Goal: Task Accomplishment & Management: Use online tool/utility

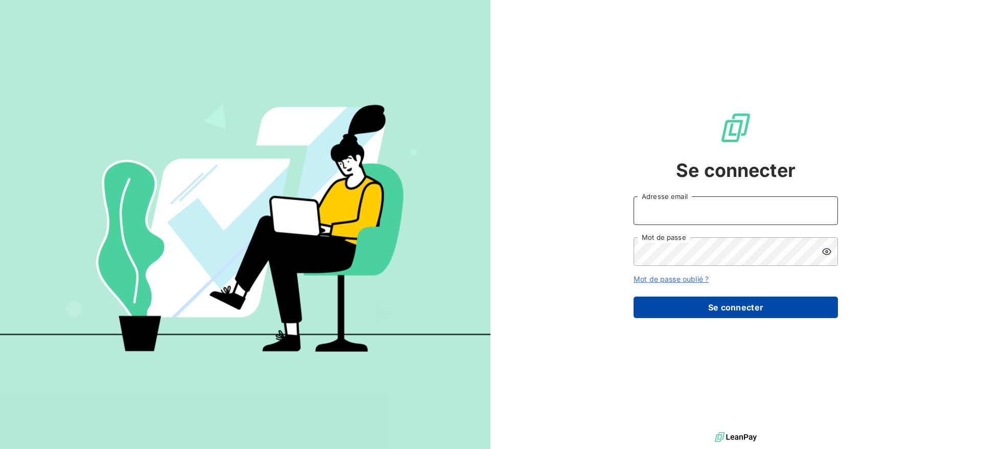
type input "[PERSON_NAME][EMAIL_ADDRESS][DOMAIN_NAME]"
click at [679, 296] on button "Se connecter" at bounding box center [736, 306] width 204 height 21
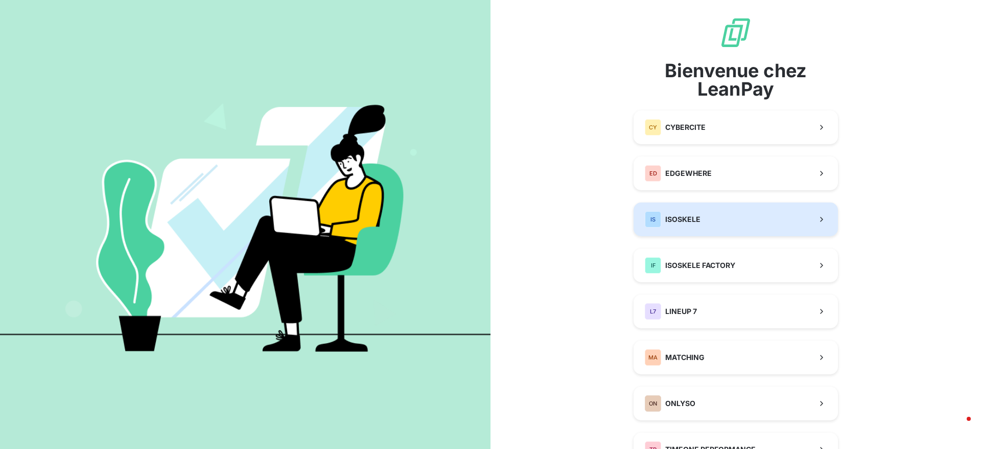
click at [673, 203] on button "IS ISOSKELE" at bounding box center [736, 219] width 204 height 34
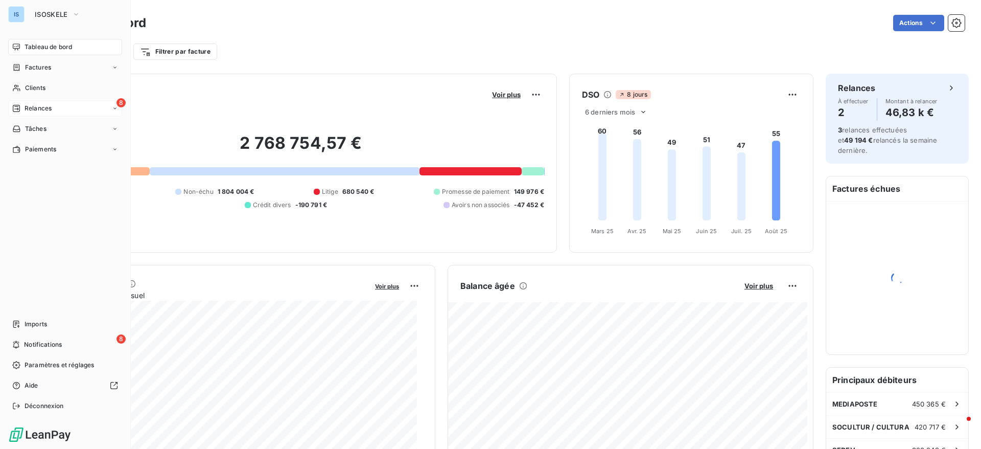
click at [26, 111] on span "Relances" at bounding box center [38, 108] width 27 height 9
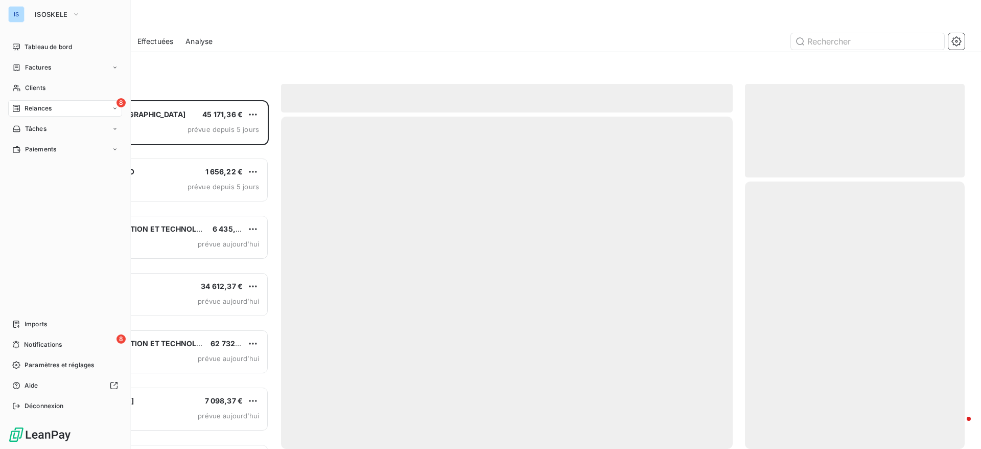
scroll to position [337, 208]
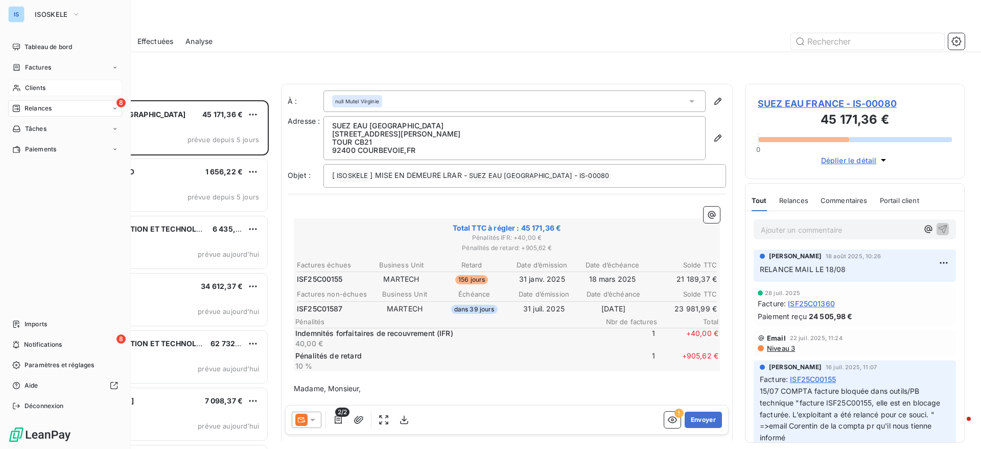
click at [20, 87] on icon at bounding box center [16, 88] width 9 height 8
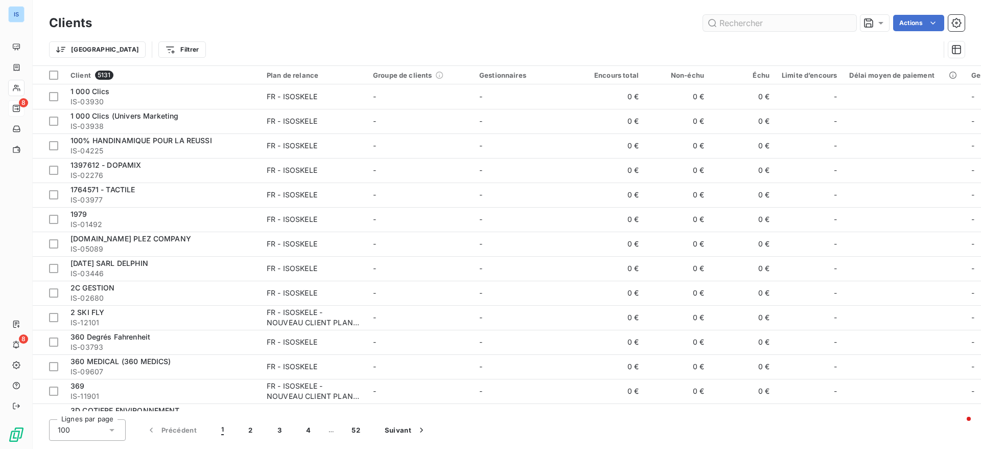
click at [747, 26] on input "text" at bounding box center [779, 23] width 153 height 16
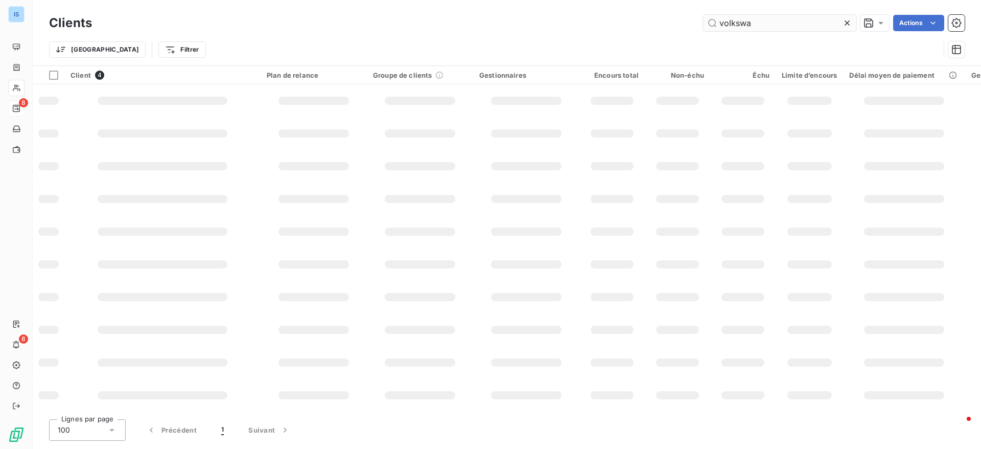
type input "volkswa"
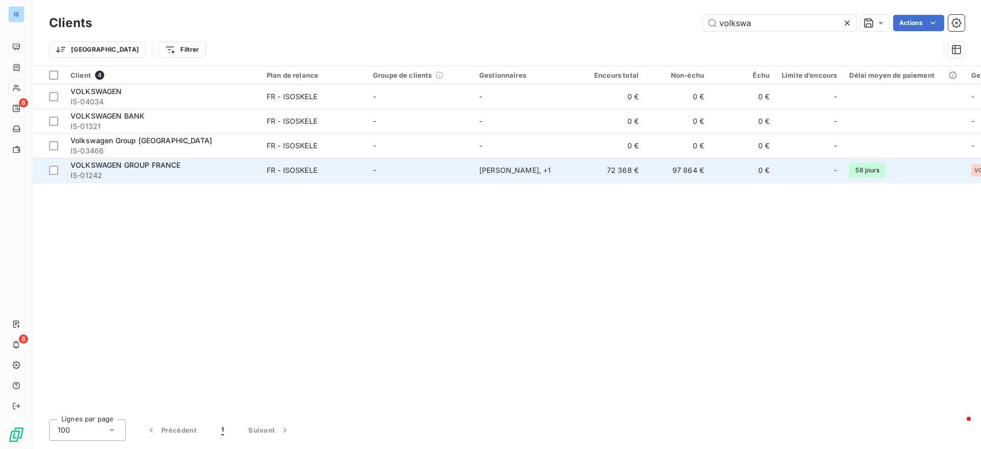
click at [125, 176] on span "IS-01242" at bounding box center [163, 175] width 184 height 10
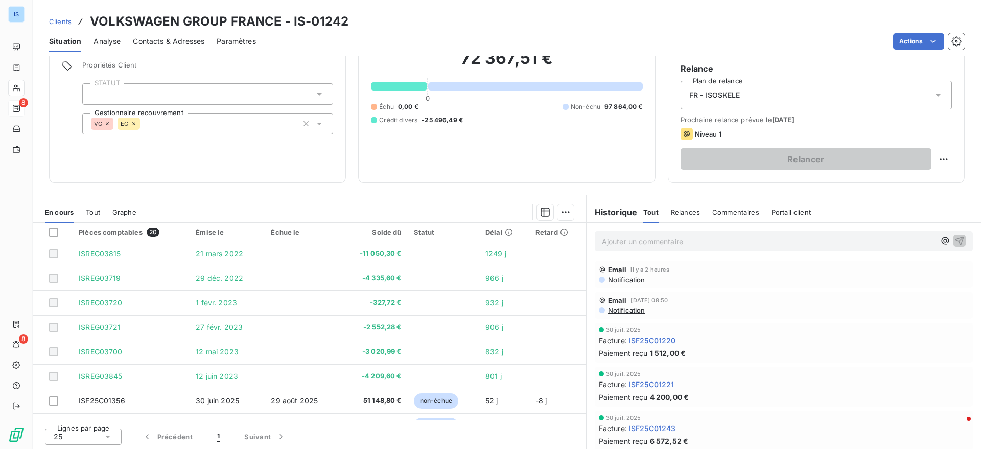
scroll to position [86, 0]
click at [101, 444] on div "Lignes par page 25 Précédent 1 Suivant" at bounding box center [309, 433] width 553 height 31
click at [104, 440] on icon at bounding box center [108, 435] width 10 height 10
click at [87, 418] on li "100" at bounding box center [83, 415] width 77 height 18
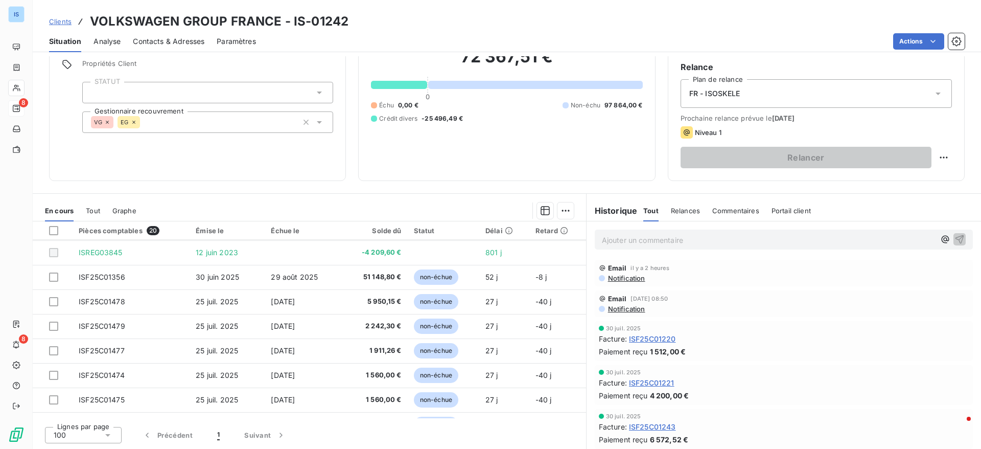
scroll to position [125, 0]
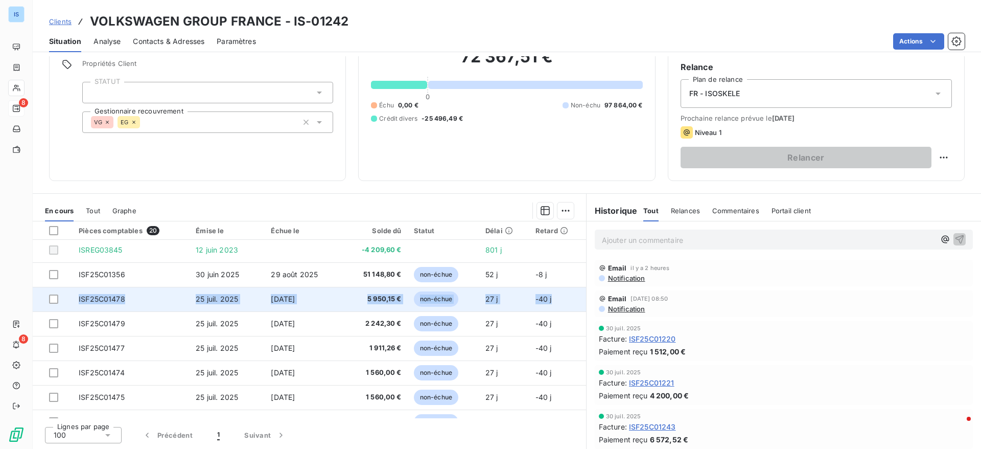
drag, startPoint x: 573, startPoint y: 290, endPoint x: 574, endPoint y: 309, distance: 18.9
click at [574, 309] on td "-40 j" at bounding box center [557, 299] width 57 height 25
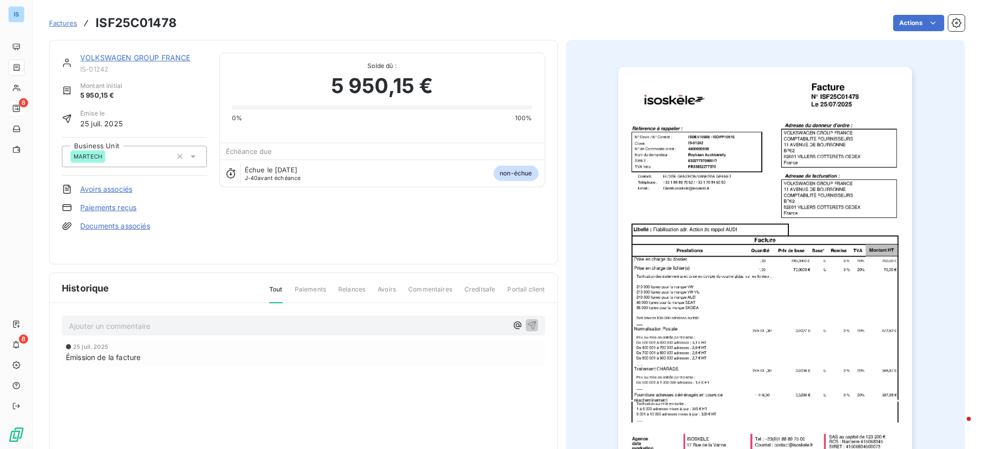
click at [122, 56] on link "VOLKSWAGEN GROUP FRANCE" at bounding box center [135, 57] width 110 height 9
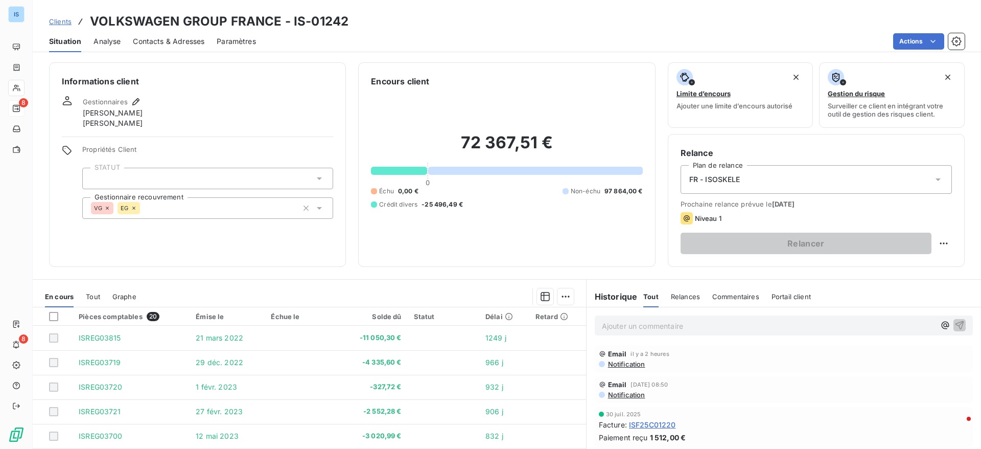
click at [646, 314] on div "Ajouter un commentaire ﻿" at bounding box center [784, 325] width 395 height 36
click at [642, 320] on p "Ajouter un commentaire ﻿" at bounding box center [768, 325] width 333 height 13
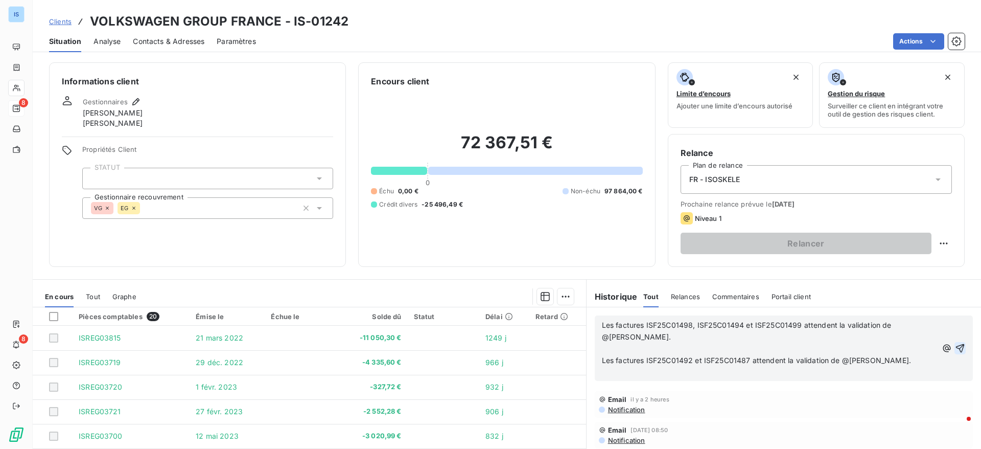
click at [955, 344] on icon "button" at bounding box center [960, 348] width 10 height 10
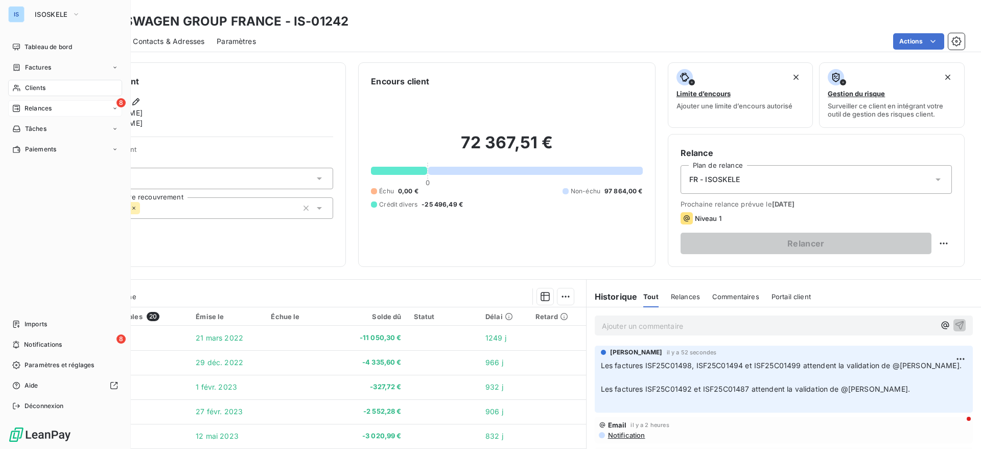
click at [49, 90] on div "Clients" at bounding box center [65, 88] width 114 height 16
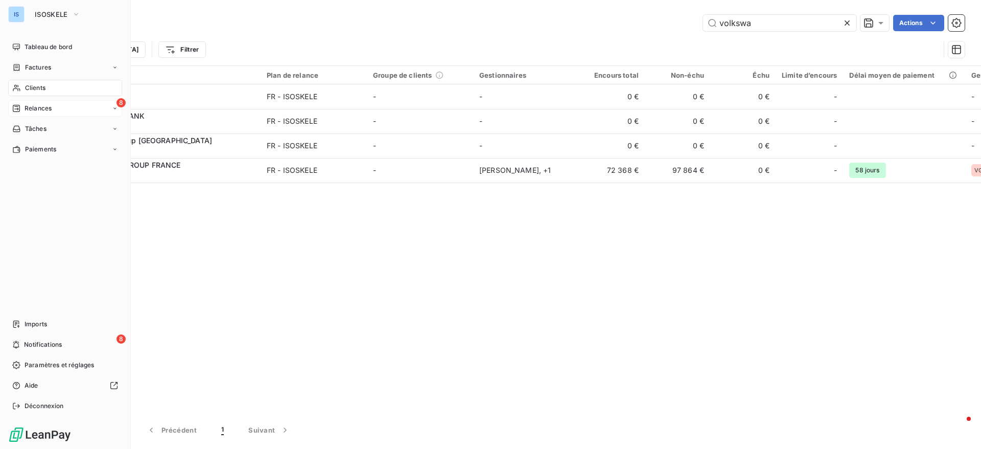
click at [47, 104] on span "Relances" at bounding box center [38, 108] width 27 height 9
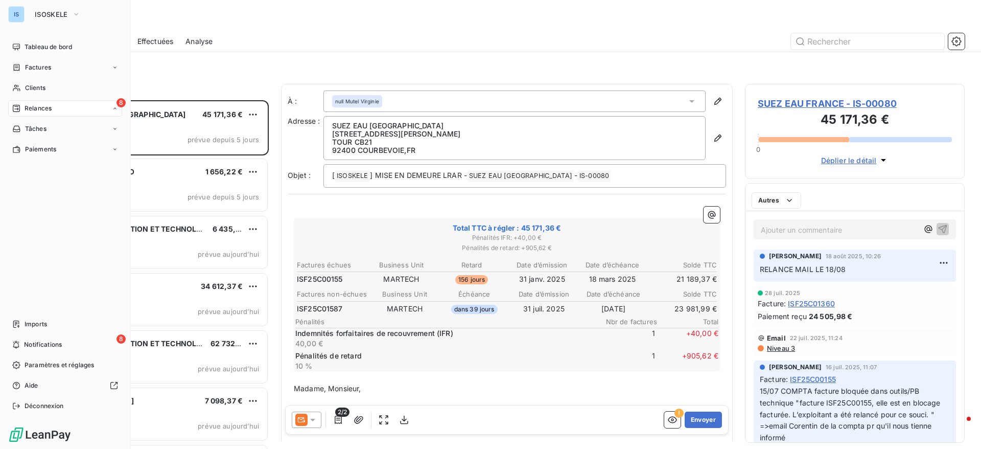
scroll to position [337, 208]
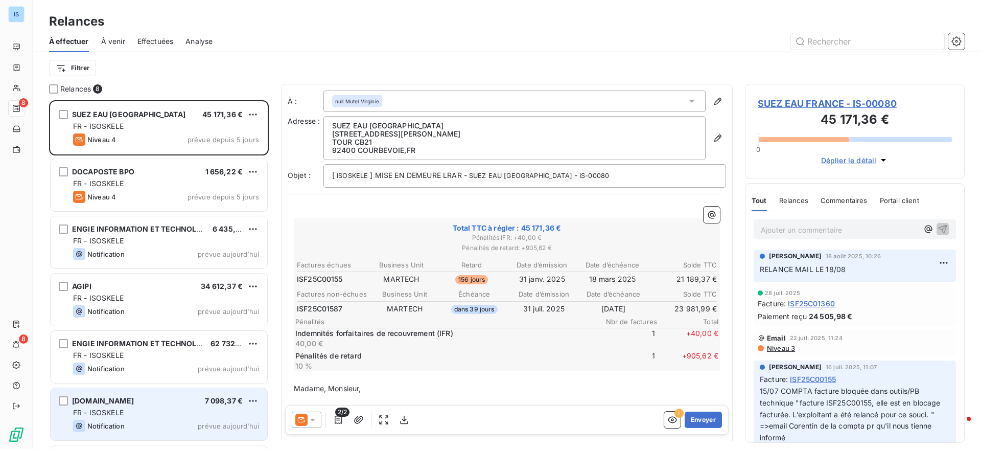
click at [122, 411] on span "FR - ISOSKELE" at bounding box center [98, 412] width 51 height 9
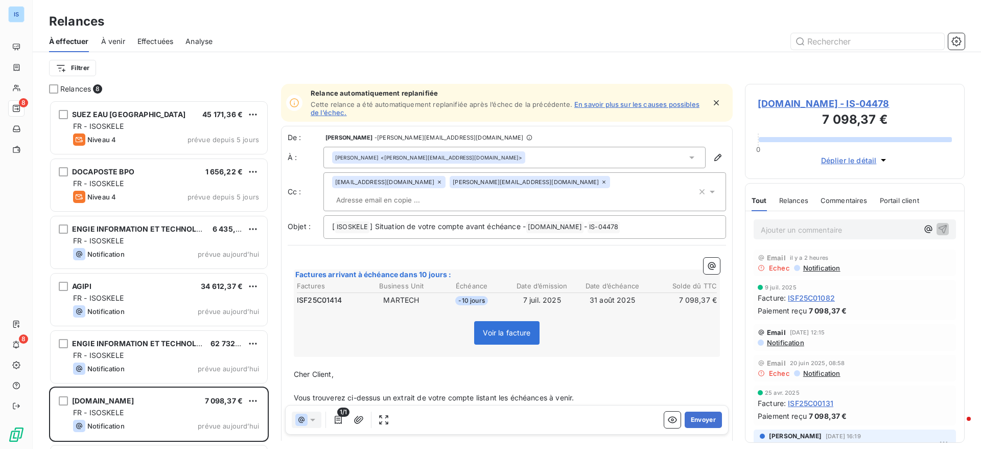
scroll to position [337, 208]
click at [687, 161] on icon at bounding box center [692, 157] width 10 height 10
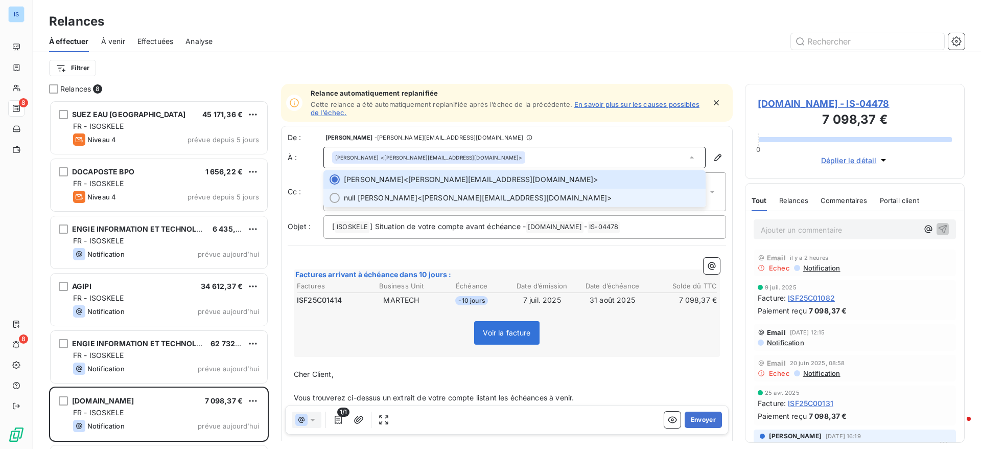
click at [461, 197] on span "null [PERSON_NAME] <[PERSON_NAME][EMAIL_ADDRESS][DOMAIN_NAME]>" at bounding box center [522, 198] width 356 height 10
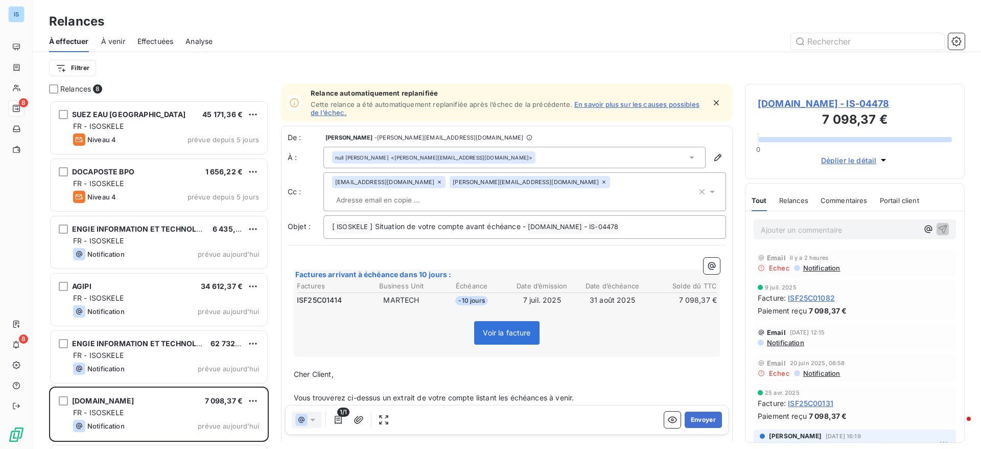
click at [601, 182] on icon at bounding box center [604, 182] width 6 height 6
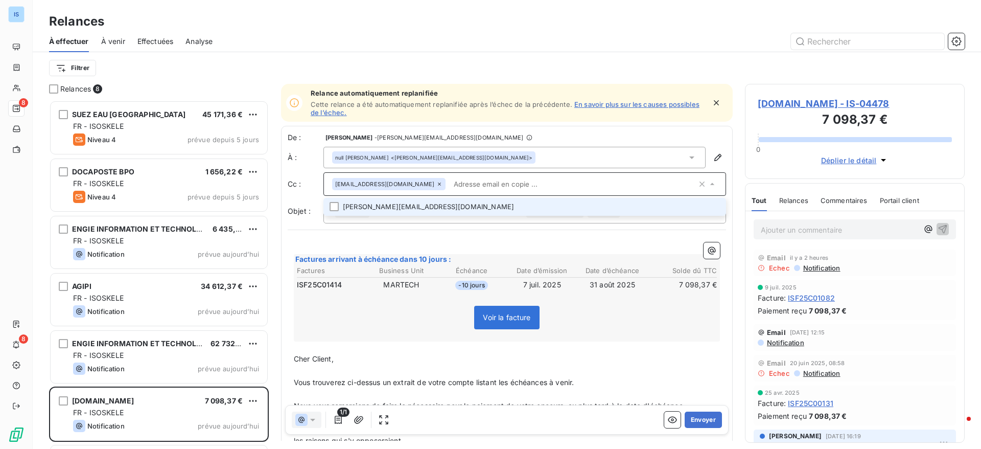
click at [534, 177] on input "text" at bounding box center [573, 183] width 247 height 15
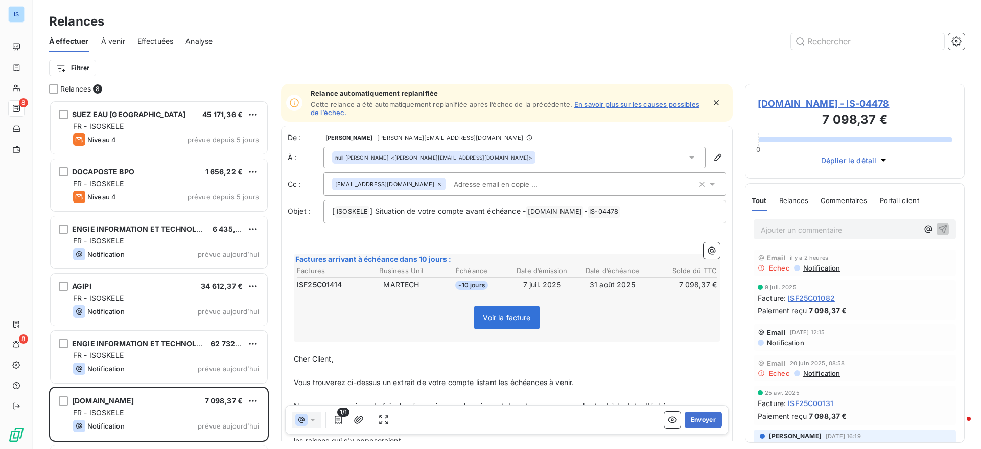
click at [687, 157] on icon at bounding box center [692, 157] width 10 height 10
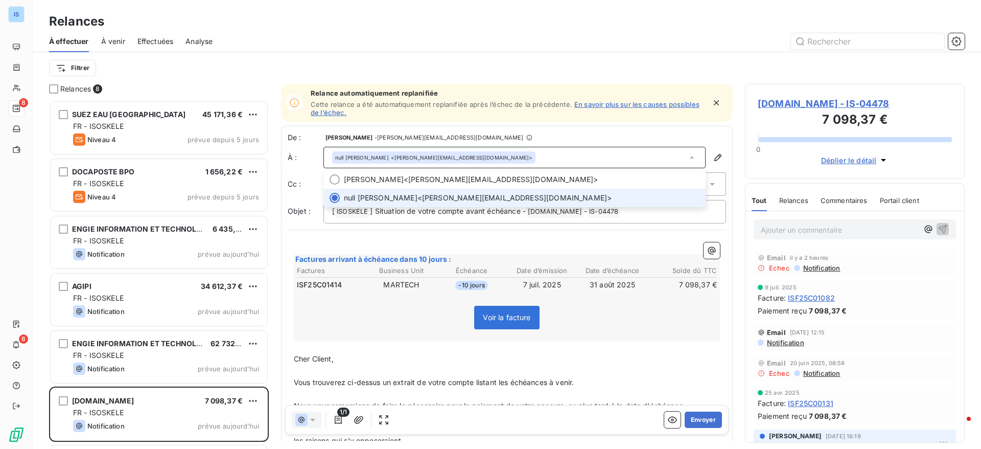
click at [690, 157] on icon at bounding box center [692, 157] width 4 height 2
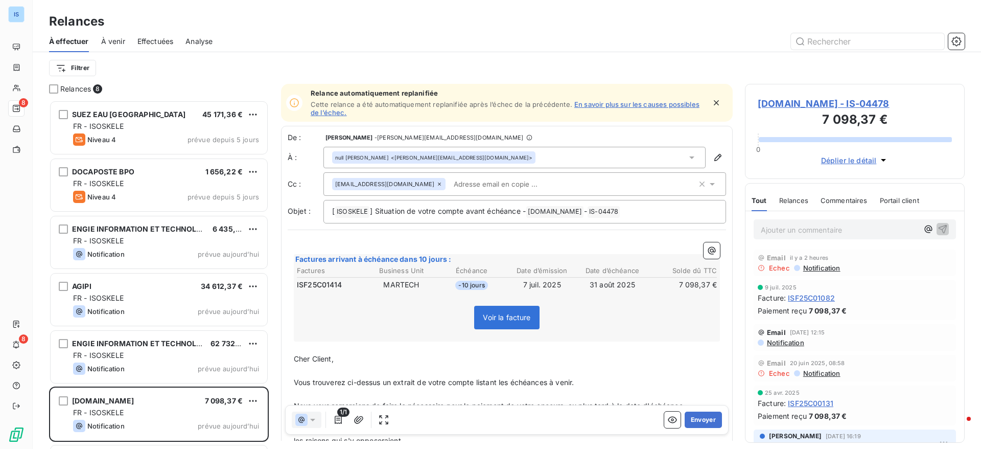
click at [507, 187] on input "text" at bounding box center [509, 183] width 118 height 15
click at [604, 55] on div "Filtrer" at bounding box center [507, 68] width 916 height 32
click at [701, 421] on button "Envoyer" at bounding box center [703, 419] width 37 height 16
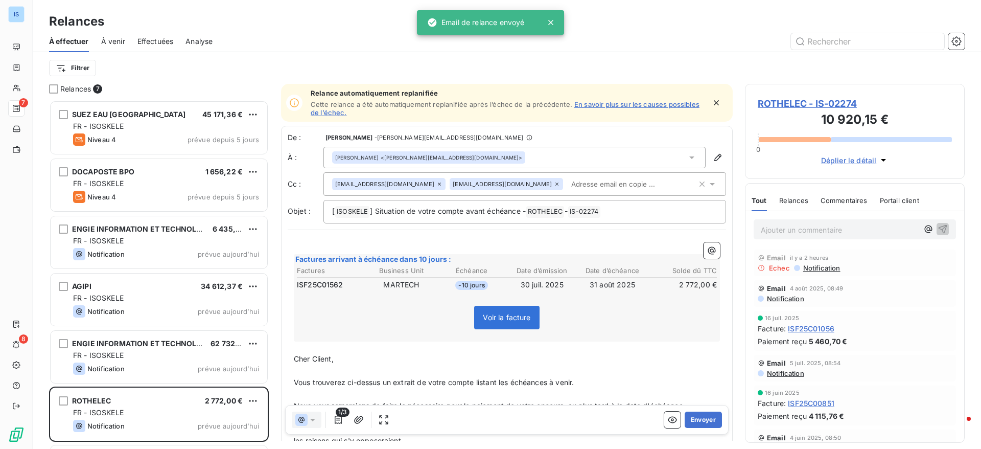
click at [682, 142] on div "De : Vanessa GRENET - [EMAIL_ADDRESS][DOMAIN_NAME]" at bounding box center [507, 137] width 438 height 10
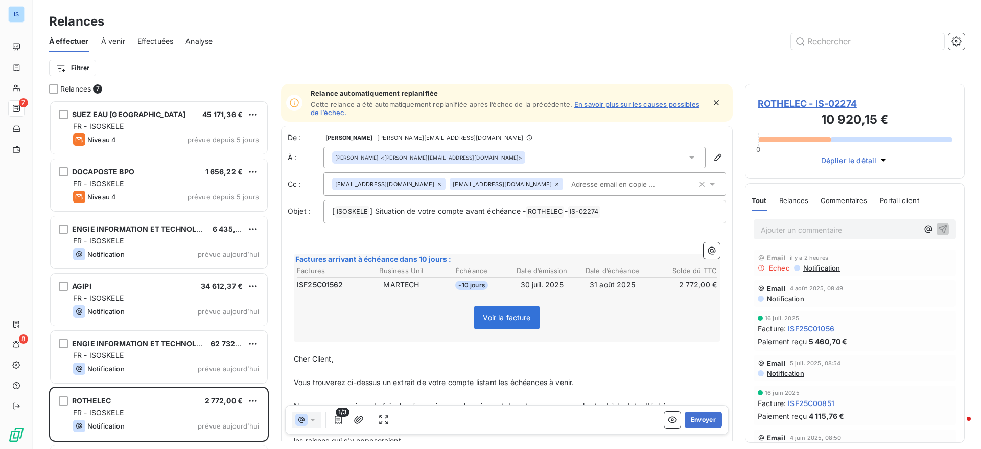
click at [687, 153] on icon at bounding box center [692, 157] width 10 height 10
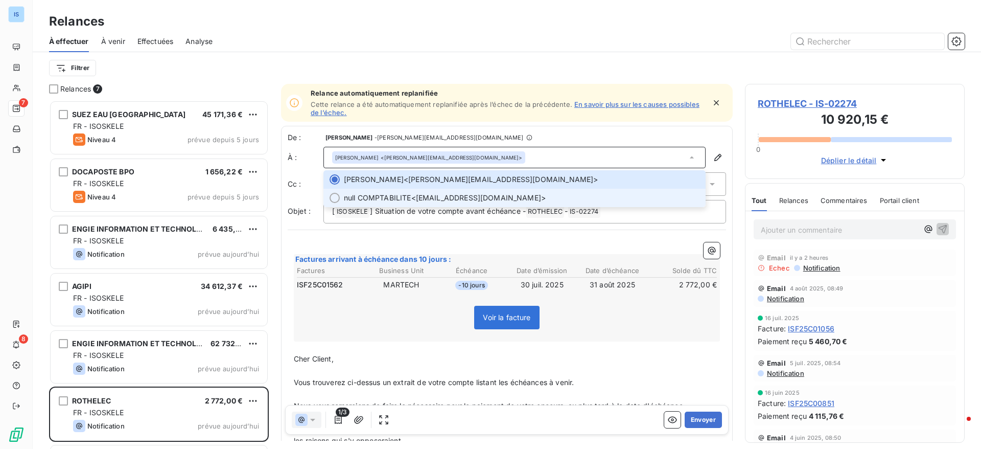
click at [397, 194] on span "null COMPTABILITE" at bounding box center [377, 198] width 67 height 10
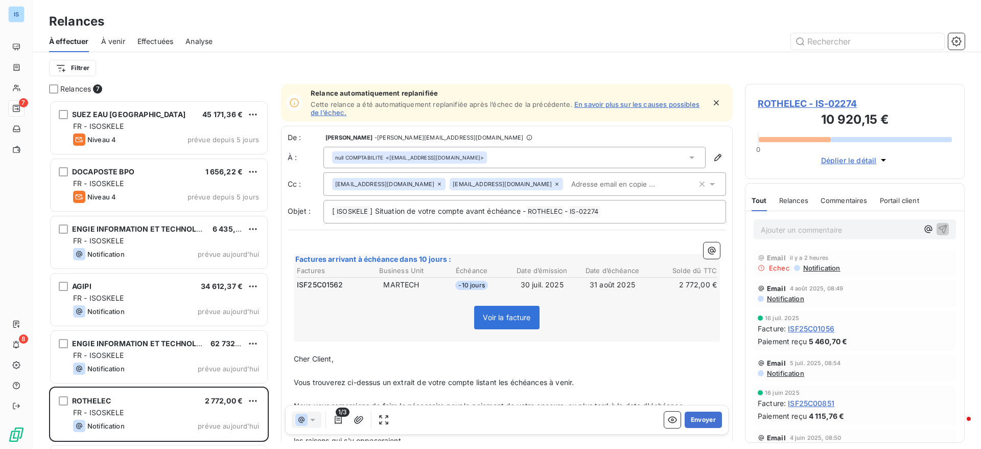
click at [492, 184] on div "[EMAIL_ADDRESS][DOMAIN_NAME]" at bounding box center [506, 184] width 113 height 12
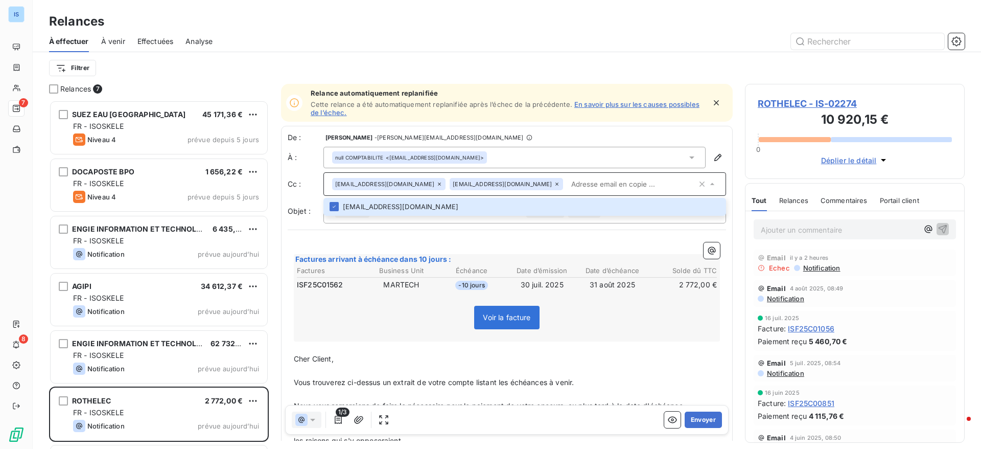
click at [554, 185] on icon at bounding box center [557, 184] width 6 height 6
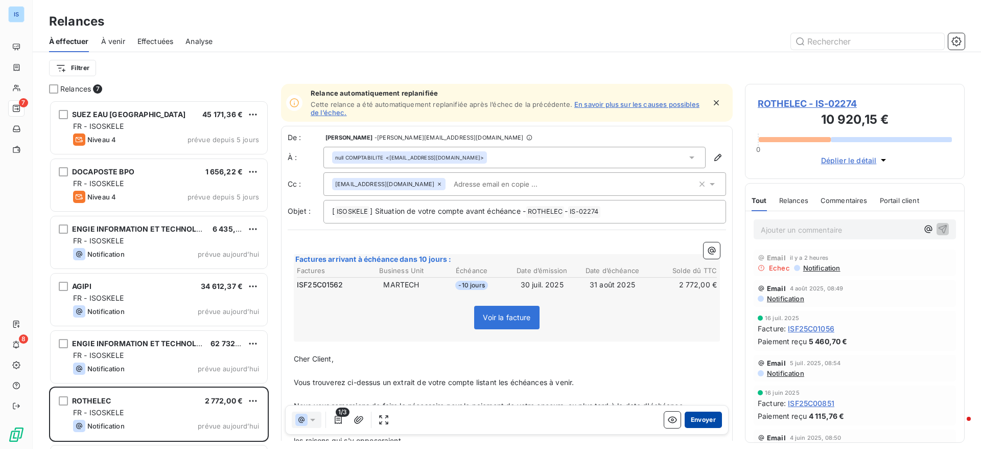
click at [691, 414] on button "Envoyer" at bounding box center [703, 419] width 37 height 16
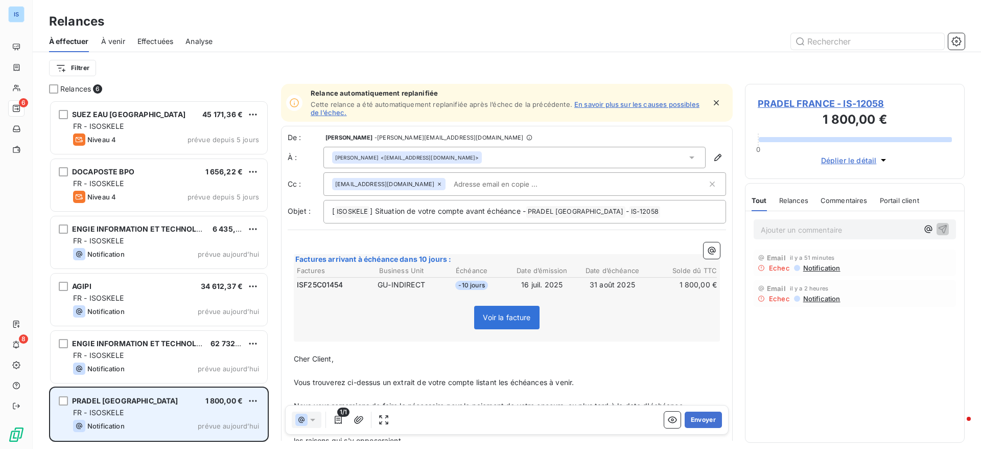
click at [151, 412] on div "FR - ISOSKELE" at bounding box center [166, 412] width 186 height 10
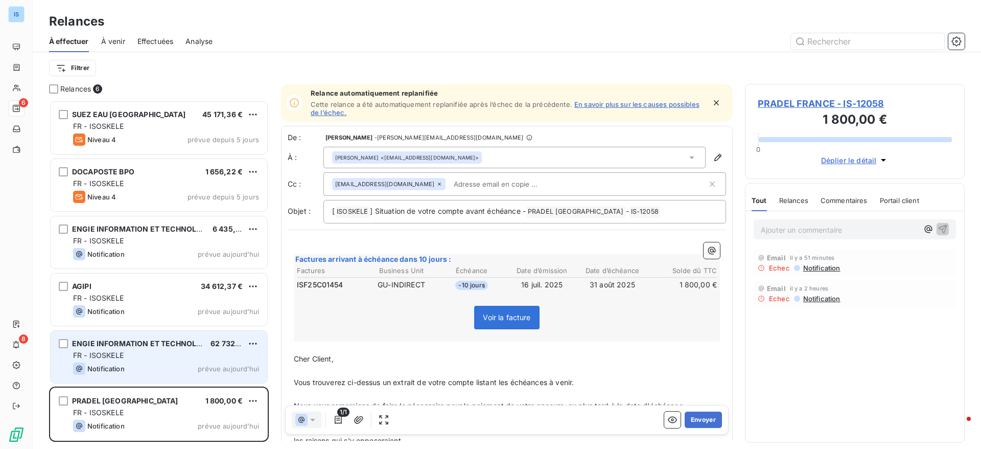
click at [138, 362] on div "Notification prévue aujourd’hui" at bounding box center [166, 368] width 186 height 12
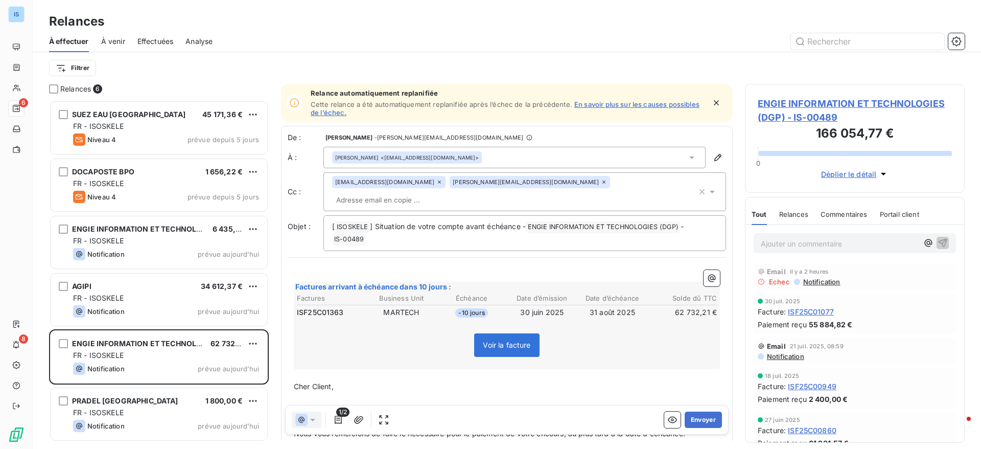
click at [687, 154] on icon at bounding box center [692, 157] width 10 height 10
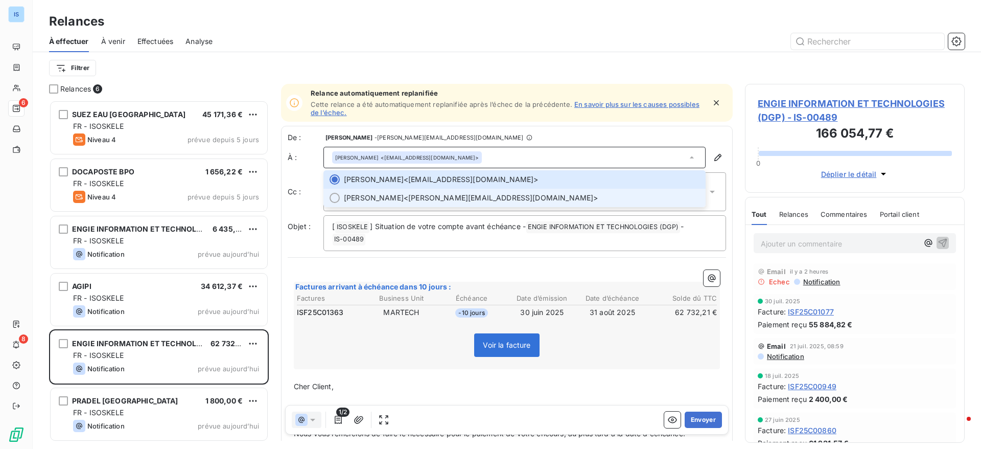
click at [437, 197] on span "[PERSON_NAME] <[PERSON_NAME][EMAIL_ADDRESS][DOMAIN_NAME]>" at bounding box center [522, 198] width 356 height 10
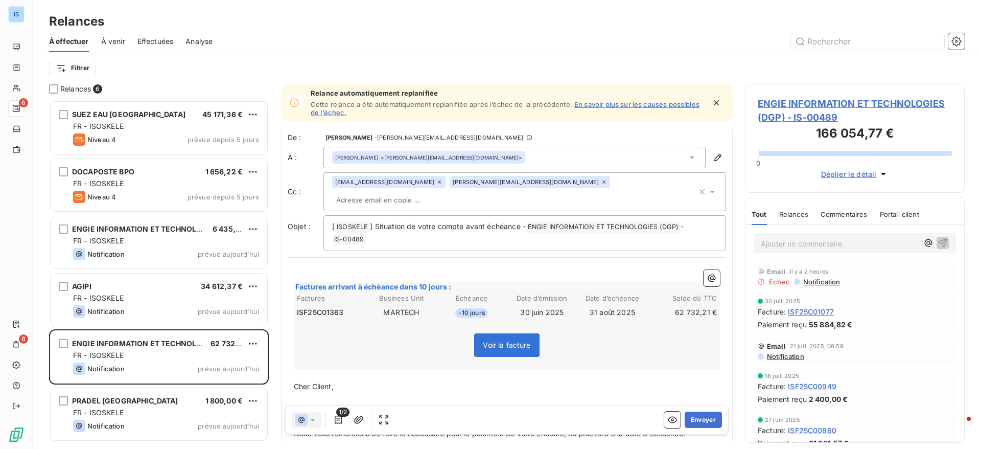
click at [635, 154] on div "[PERSON_NAME] <[PERSON_NAME][EMAIL_ADDRESS][DOMAIN_NAME]>" at bounding box center [514, 157] width 382 height 21
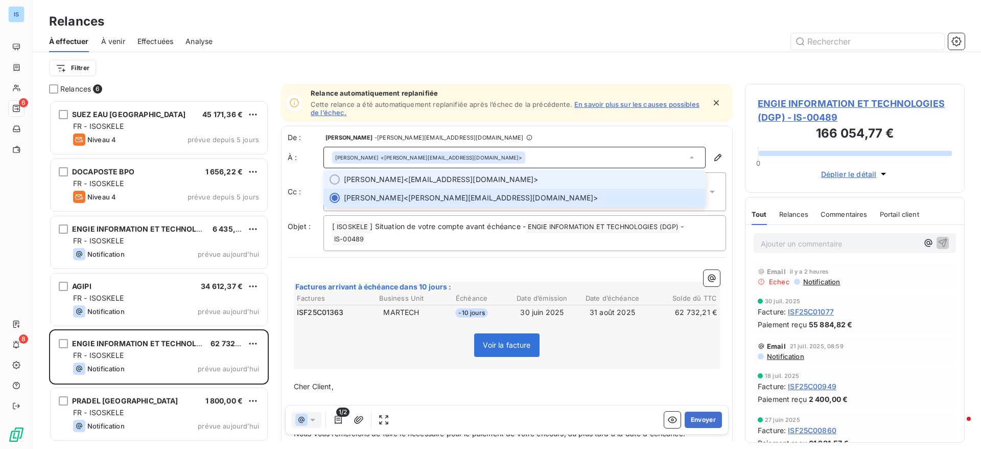
click at [495, 182] on span "[PERSON_NAME] <[EMAIL_ADDRESS][DOMAIN_NAME]>" at bounding box center [522, 179] width 356 height 10
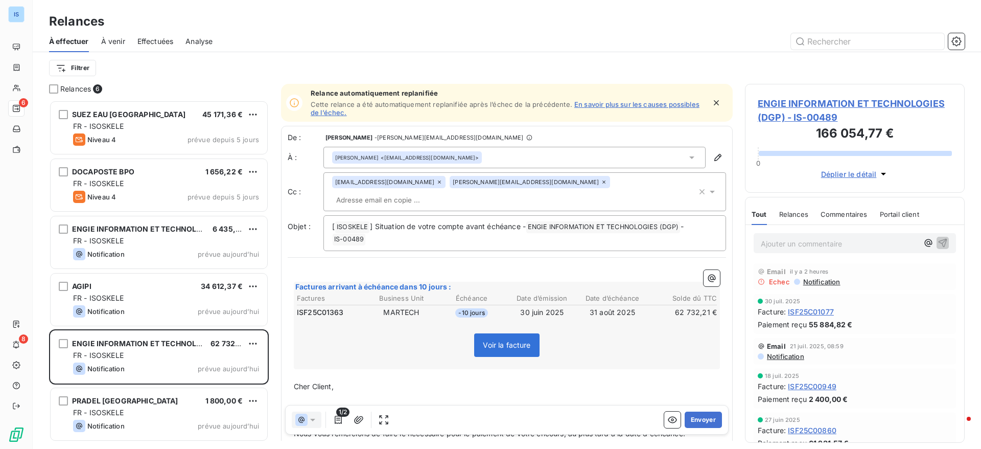
click at [450, 192] on input "text" at bounding box center [391, 199] width 118 height 15
click at [673, 156] on div "[PERSON_NAME] <[EMAIL_ADDRESS][DOMAIN_NAME]>" at bounding box center [514, 157] width 382 height 21
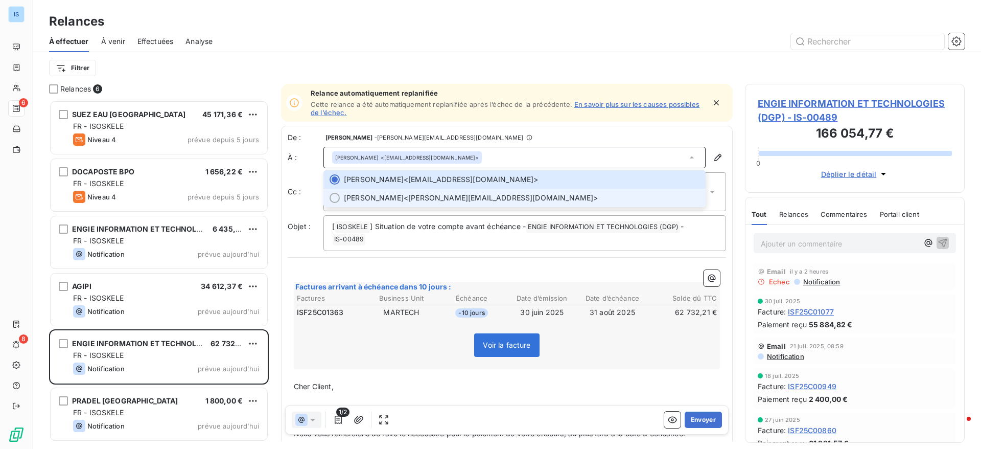
click at [412, 200] on span "[PERSON_NAME] <[PERSON_NAME][EMAIL_ADDRESS][DOMAIN_NAME]>" at bounding box center [522, 198] width 356 height 10
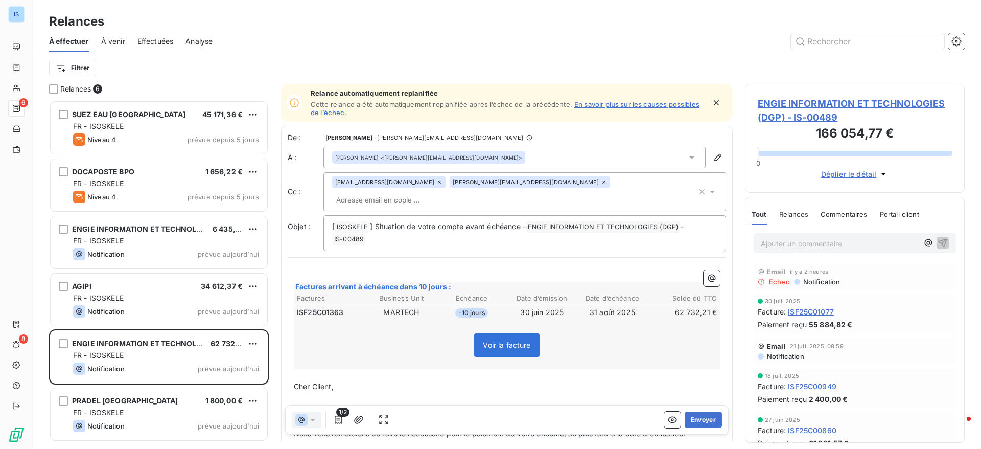
click at [601, 182] on icon at bounding box center [604, 182] width 6 height 6
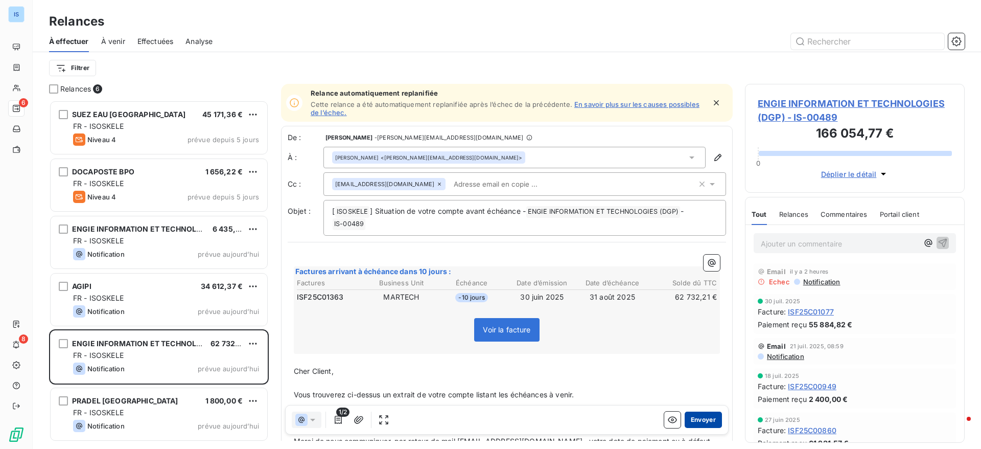
click at [687, 421] on button "Envoyer" at bounding box center [703, 419] width 37 height 16
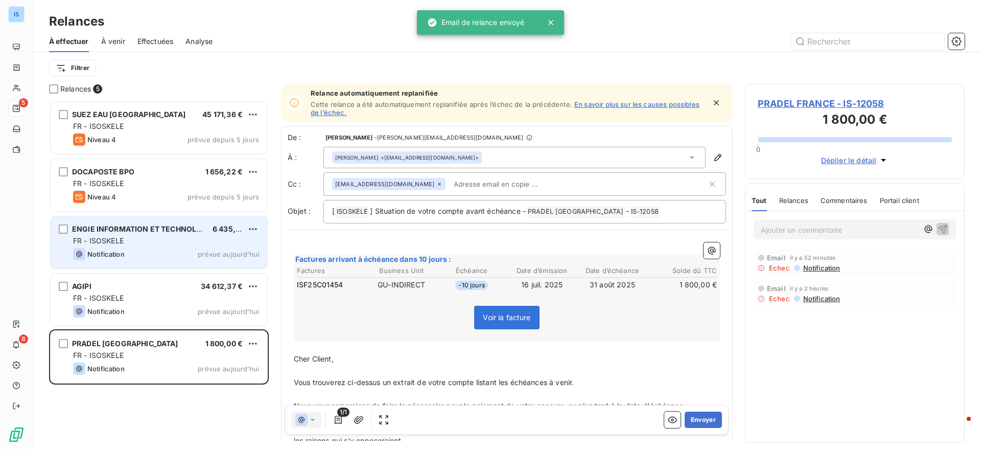
click at [139, 237] on div "FR - ISOSKELE" at bounding box center [166, 241] width 186 height 10
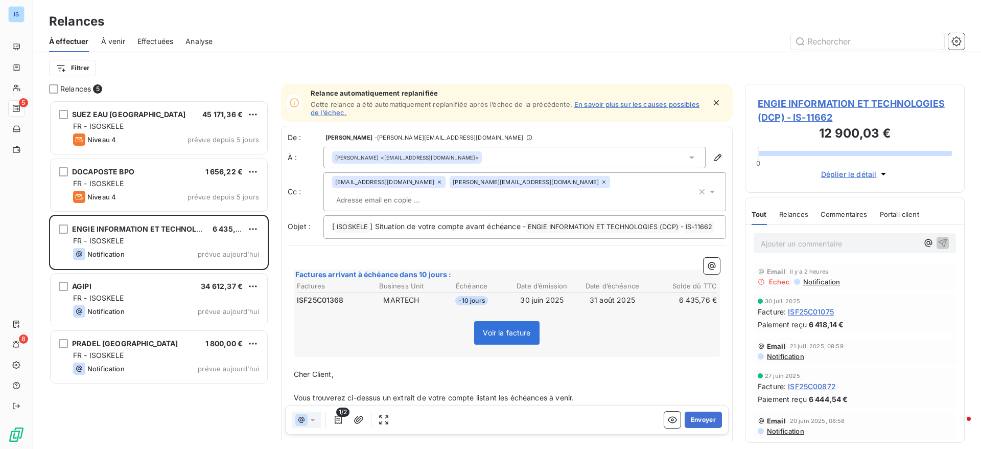
click at [512, 164] on div "[PERSON_NAME] <[EMAIL_ADDRESS][DOMAIN_NAME]>" at bounding box center [514, 157] width 382 height 21
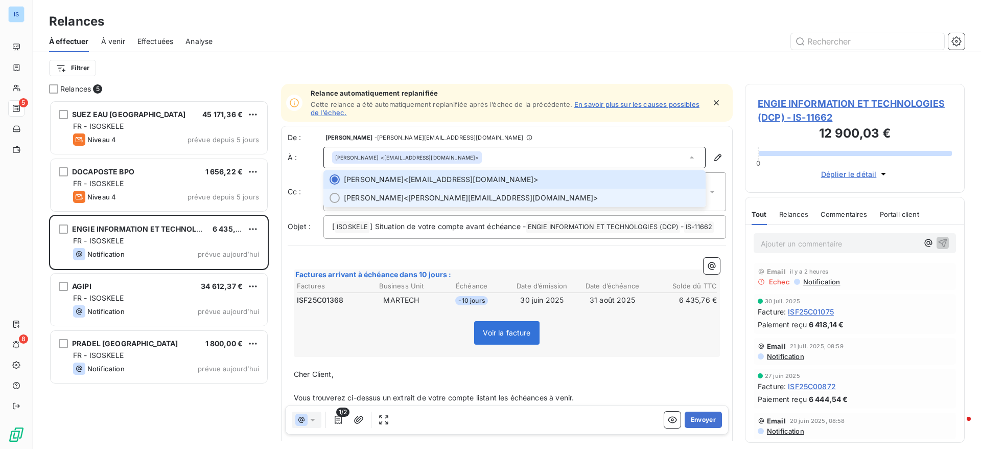
click at [401, 198] on span "[PERSON_NAME]" at bounding box center [374, 198] width 60 height 10
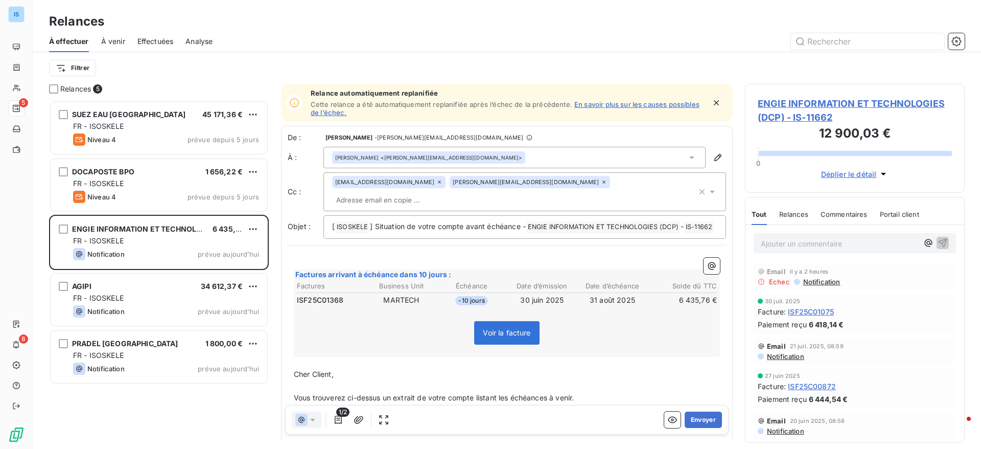
click at [601, 183] on icon at bounding box center [604, 182] width 6 height 6
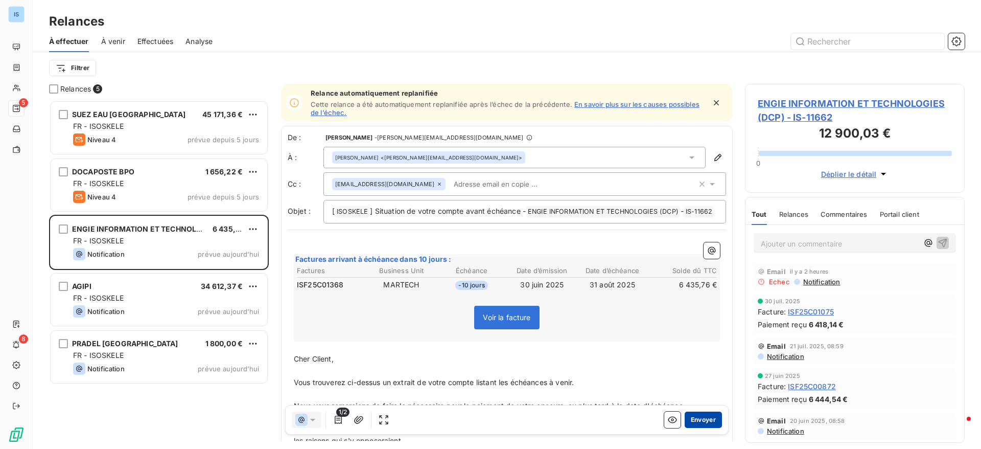
click at [698, 415] on button "Envoyer" at bounding box center [703, 419] width 37 height 16
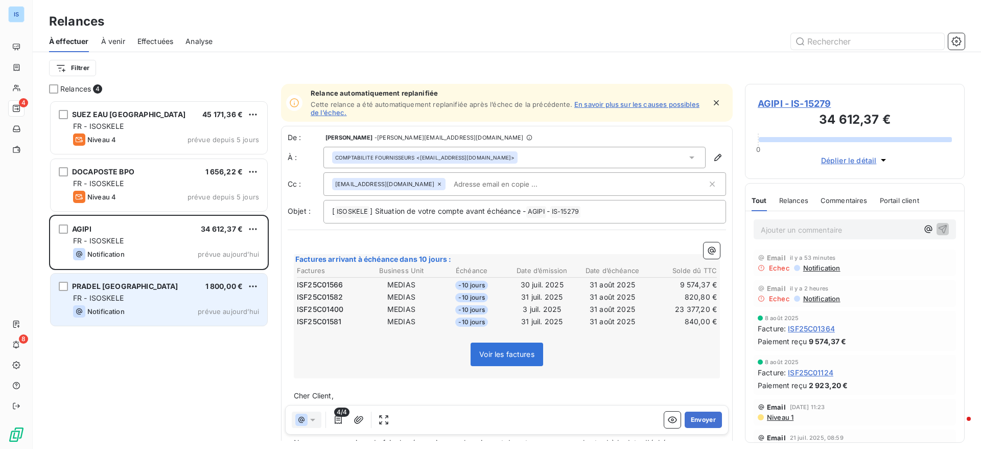
click at [157, 295] on div "FR - ISOSKELE" at bounding box center [166, 298] width 186 height 10
